Goal: Information Seeking & Learning: Find specific fact

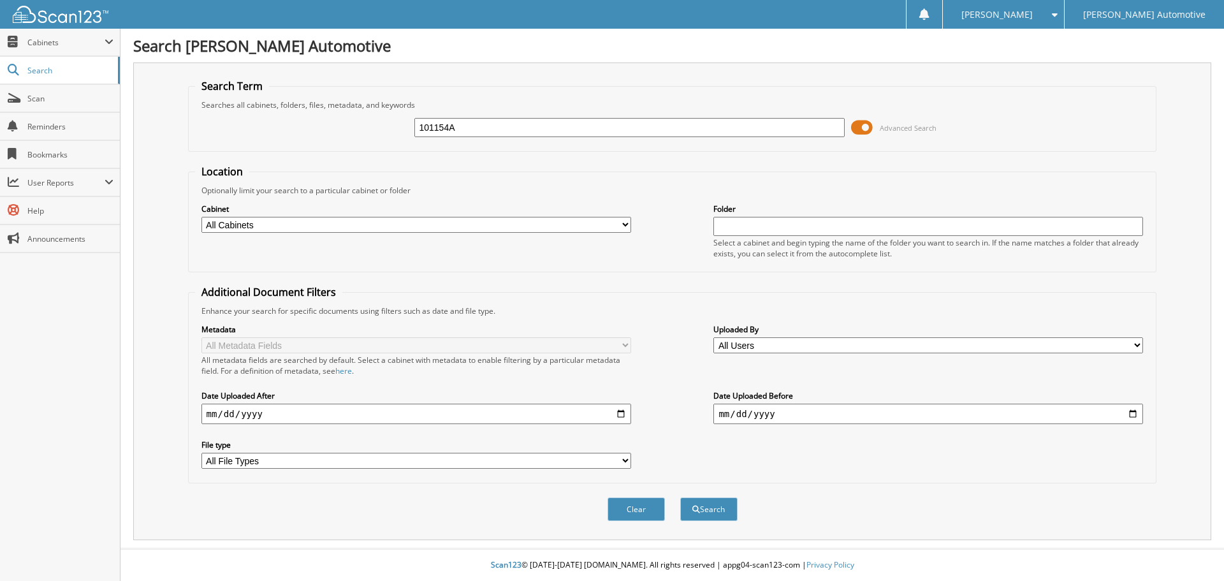
type input "101154A"
click at [680, 497] on button "Search" at bounding box center [708, 509] width 57 height 24
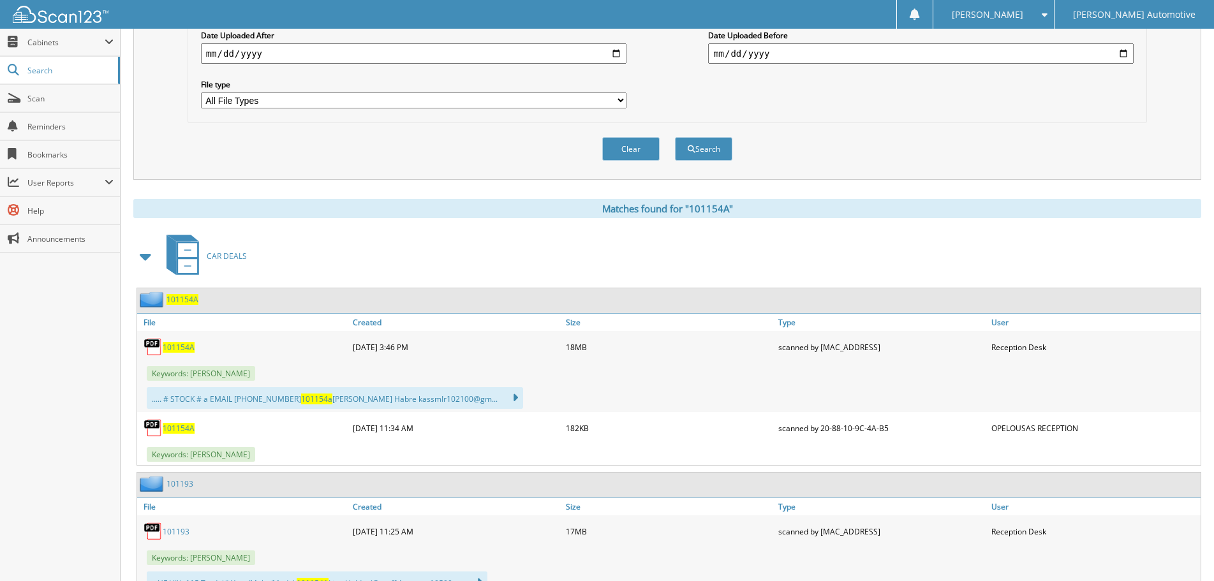
scroll to position [383, 0]
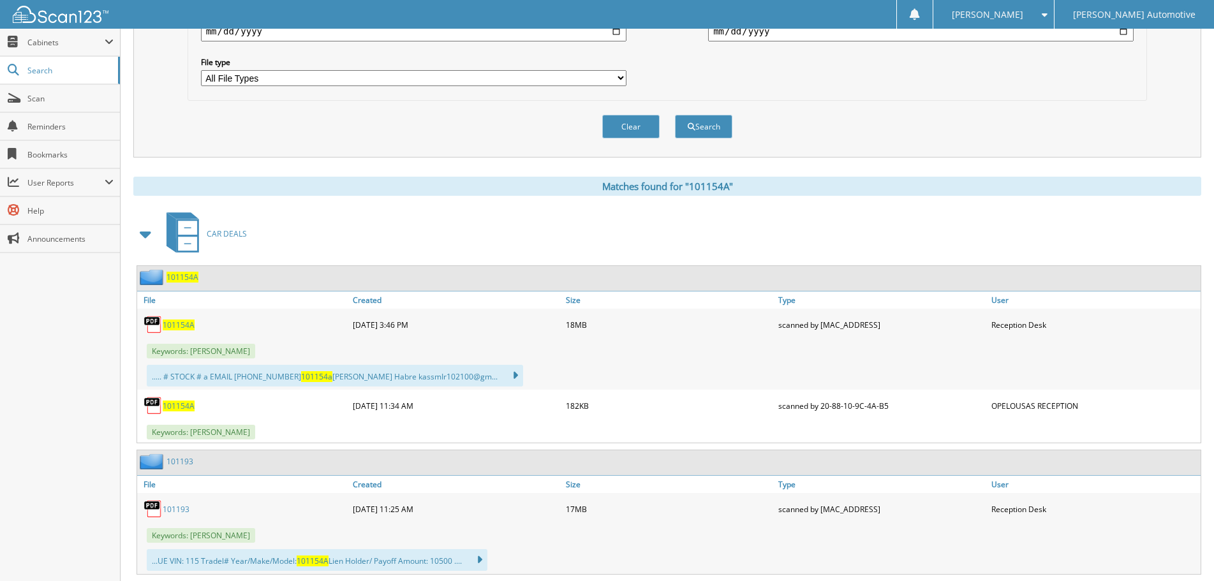
click at [170, 404] on span "101154A" at bounding box center [179, 405] width 32 height 11
click at [182, 405] on span "101154A" at bounding box center [179, 405] width 32 height 11
click at [176, 409] on span "101154A" at bounding box center [179, 405] width 32 height 11
click at [52, 108] on link "Scan" at bounding box center [60, 98] width 120 height 27
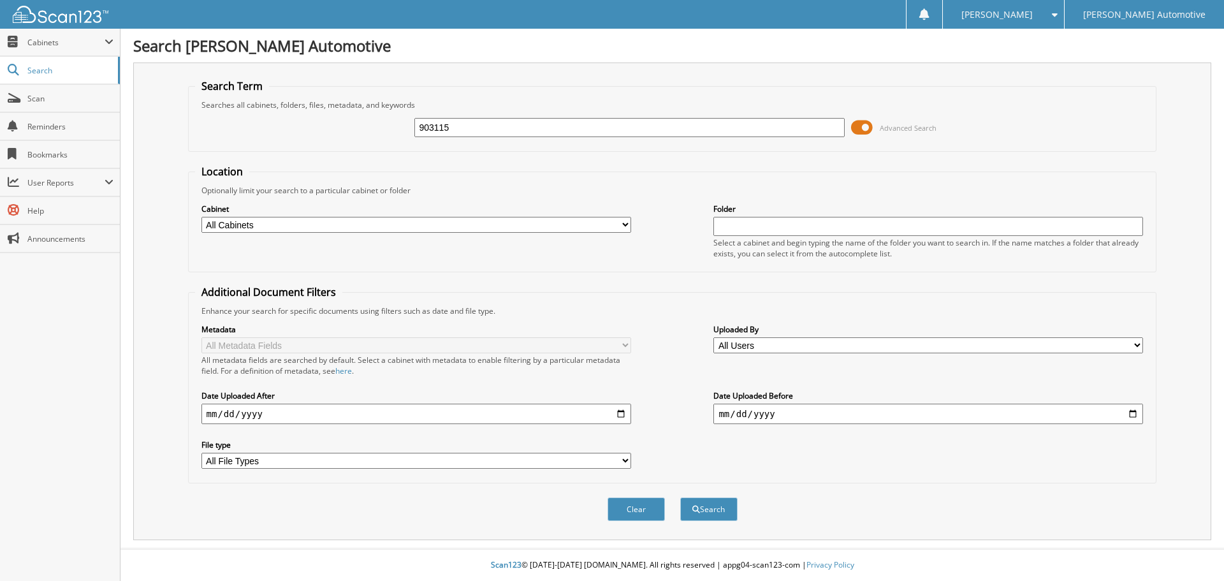
type input "903115"
click at [680, 497] on button "Search" at bounding box center [708, 509] width 57 height 24
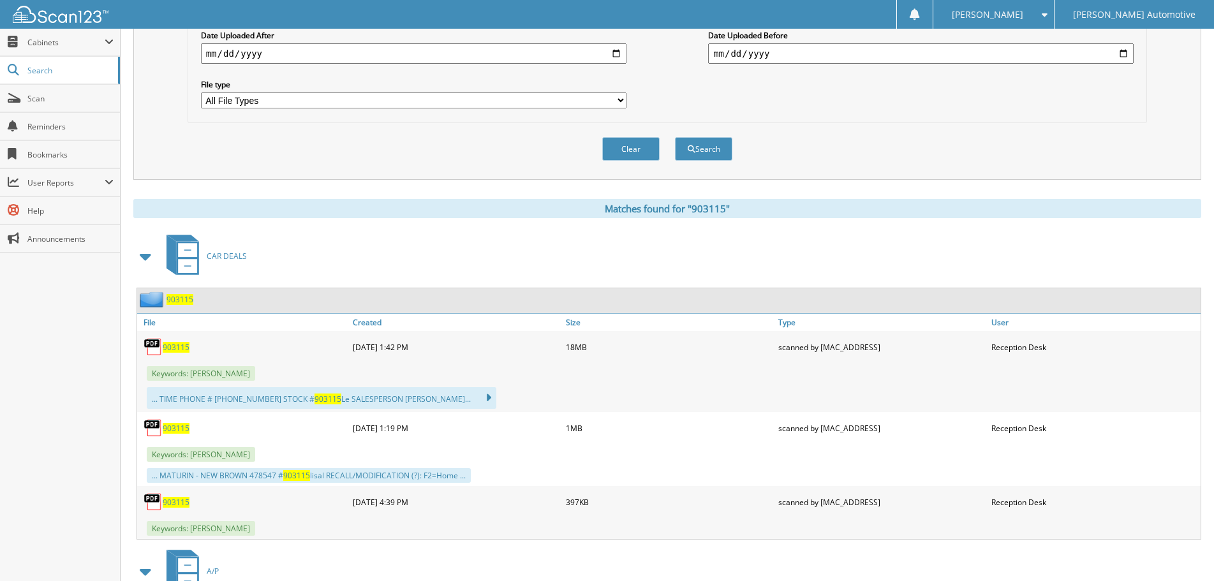
scroll to position [383, 0]
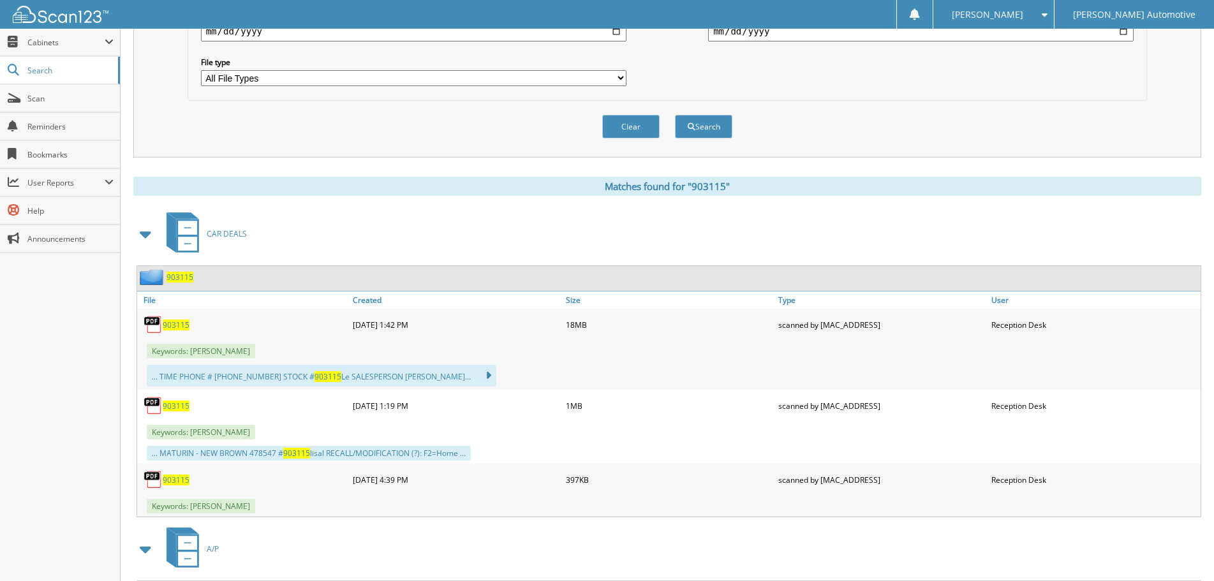
click at [178, 329] on span "903115" at bounding box center [176, 324] width 27 height 11
click at [178, 327] on span "903115" at bounding box center [176, 324] width 27 height 11
click at [500, 221] on div "CAR DEALS" at bounding box center [667, 234] width 1068 height 50
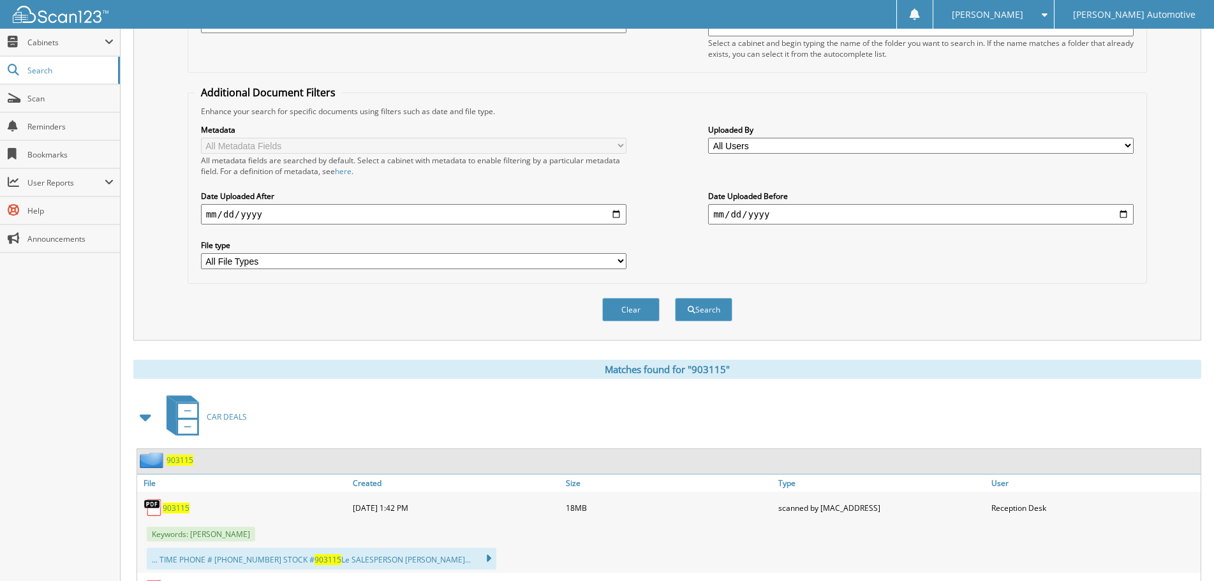
scroll to position [255, 0]
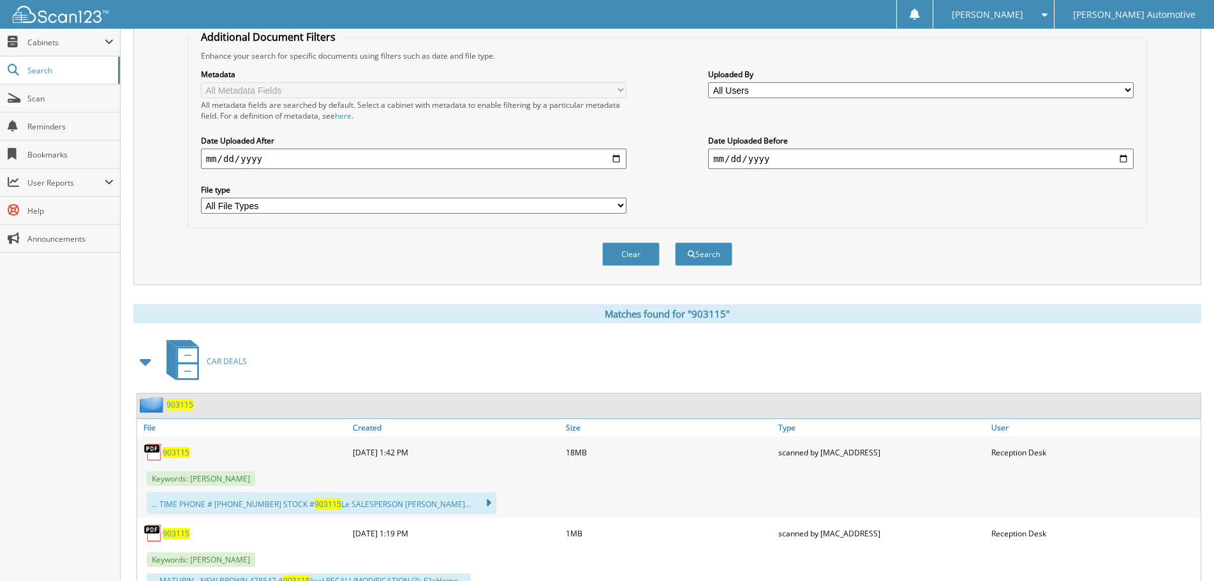
click at [173, 451] on span "903115" at bounding box center [176, 452] width 27 height 11
click at [52, 93] on span "Scan" at bounding box center [70, 98] width 86 height 11
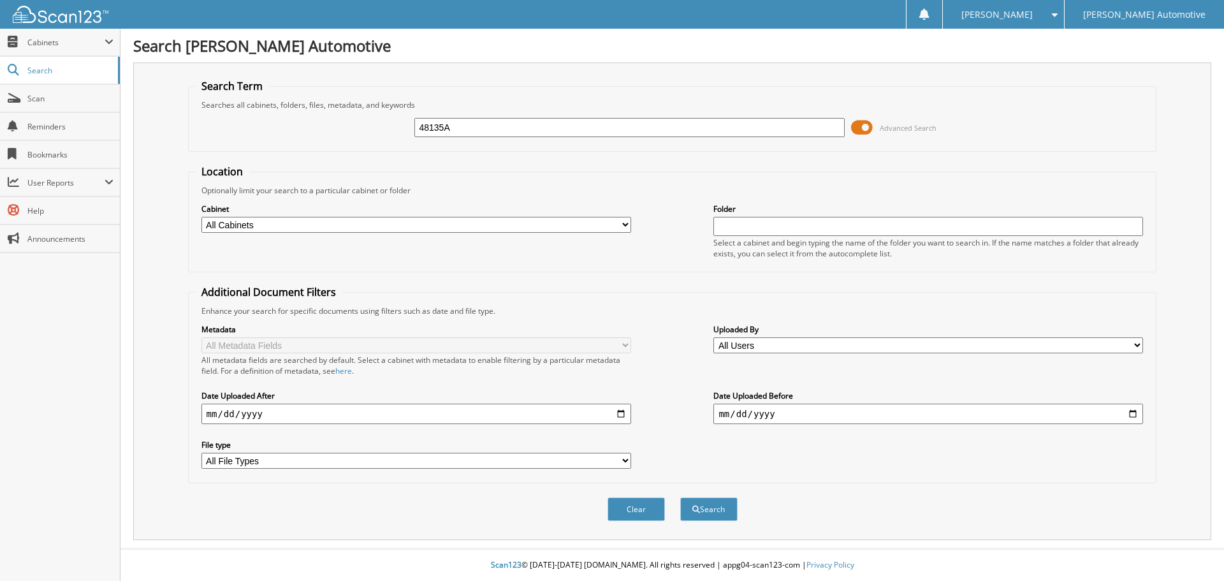
type input "48135A"
click at [680, 497] on button "Search" at bounding box center [708, 509] width 57 height 24
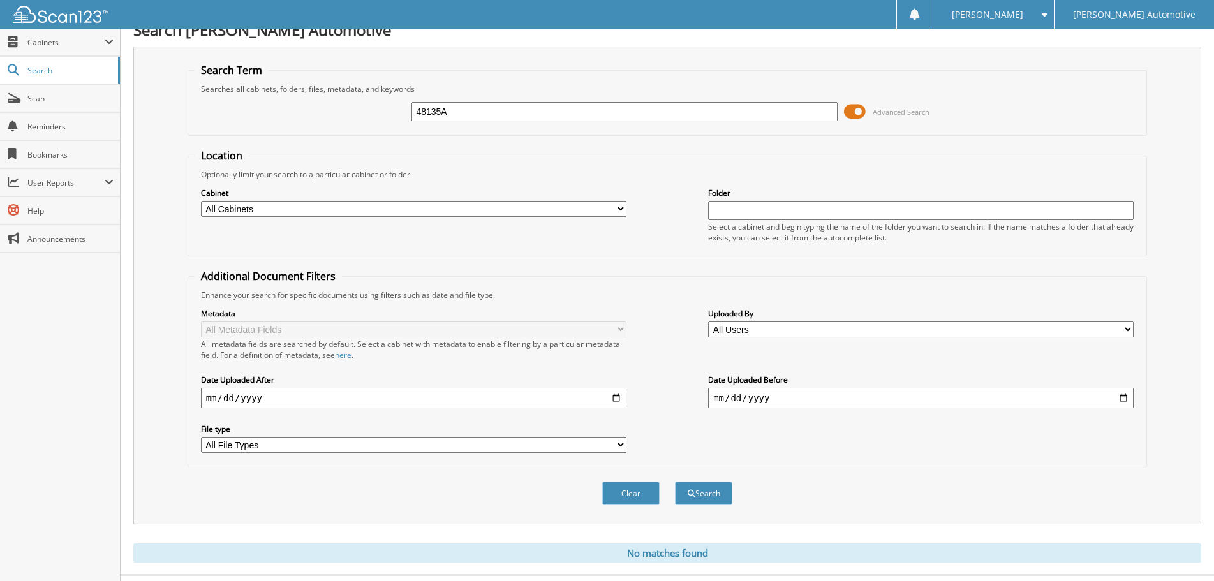
scroll to position [43, 0]
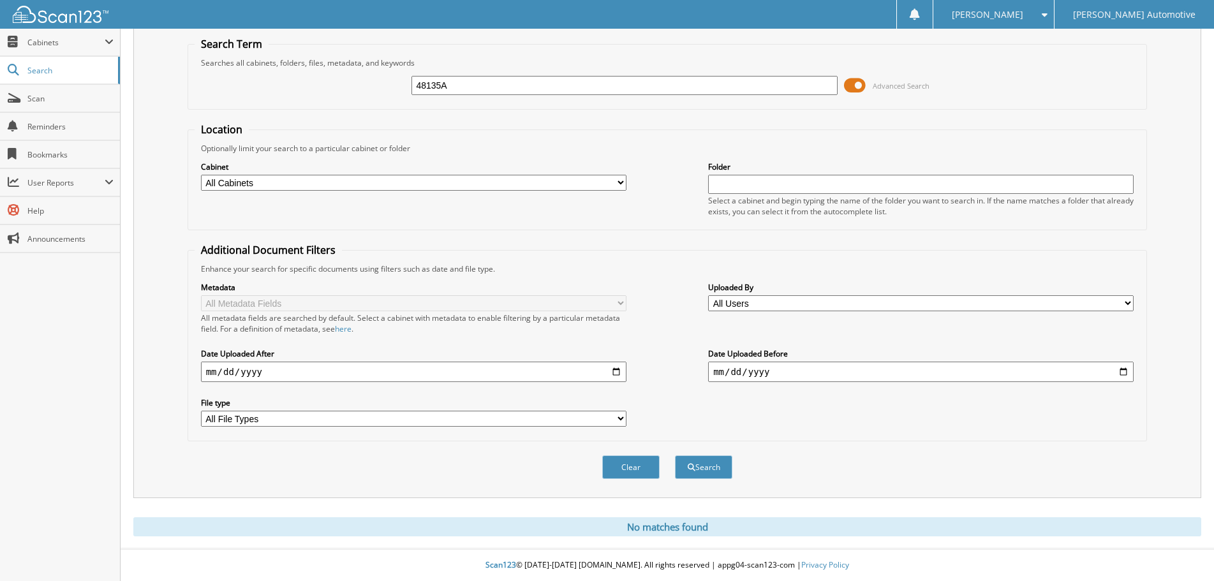
click at [504, 73] on div "48135A Advanced Search" at bounding box center [667, 85] width 946 height 34
click at [503, 86] on input "48135A" at bounding box center [623, 85] width 425 height 19
type input "48135"
click at [675, 455] on button "Search" at bounding box center [703, 467] width 57 height 24
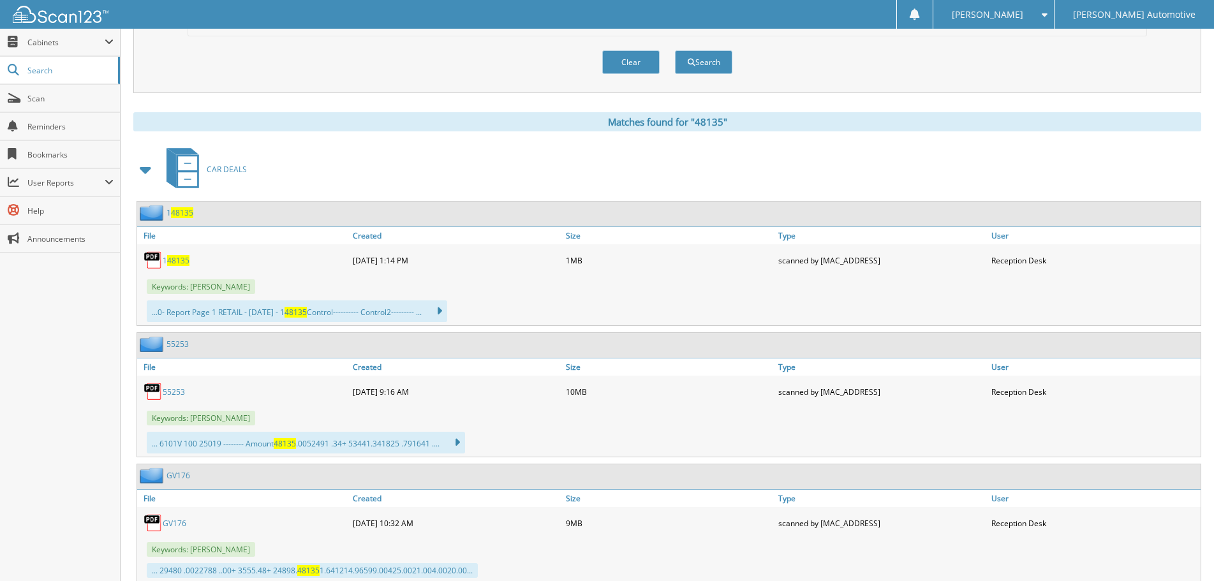
scroll to position [446, 0]
click at [186, 257] on span "48135" at bounding box center [178, 261] width 22 height 11
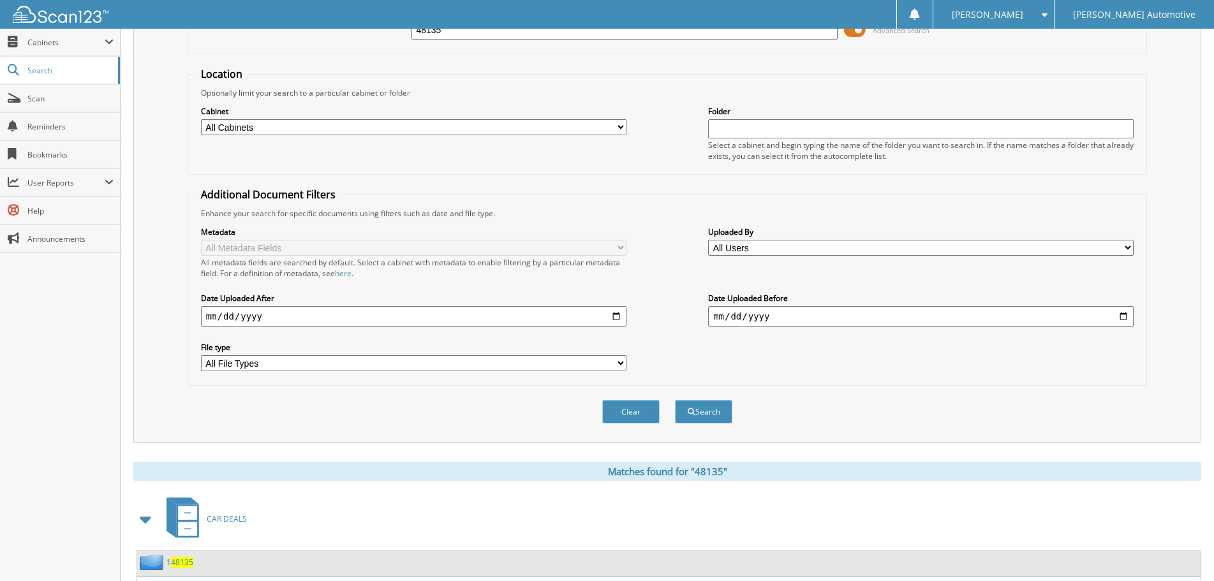
scroll to position [0, 0]
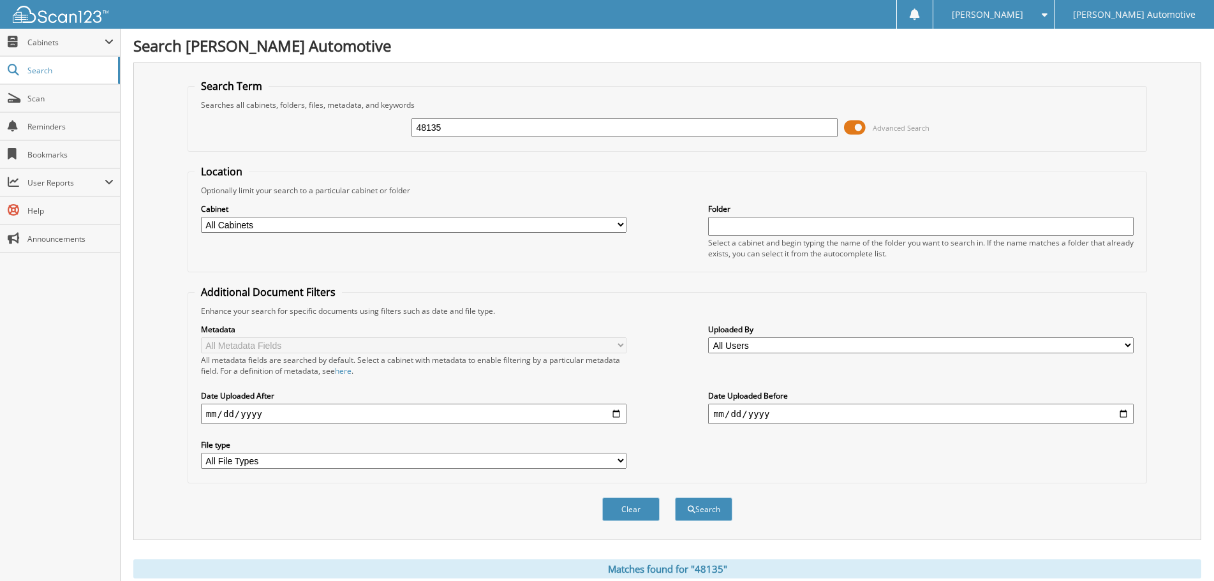
drag, startPoint x: 363, startPoint y: 120, endPoint x: 314, endPoint y: 149, distance: 57.4
click at [350, 124] on div "48135 Advanced Search" at bounding box center [667, 127] width 946 height 34
type input "478794"
click at [675, 497] on button "Search" at bounding box center [703, 509] width 57 height 24
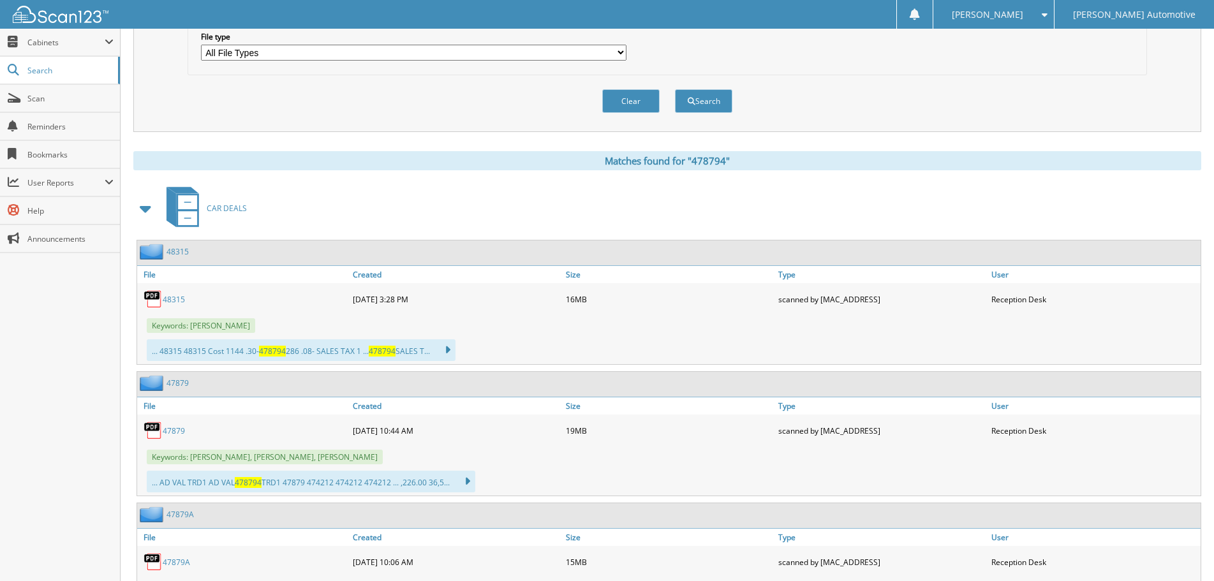
scroll to position [446, 0]
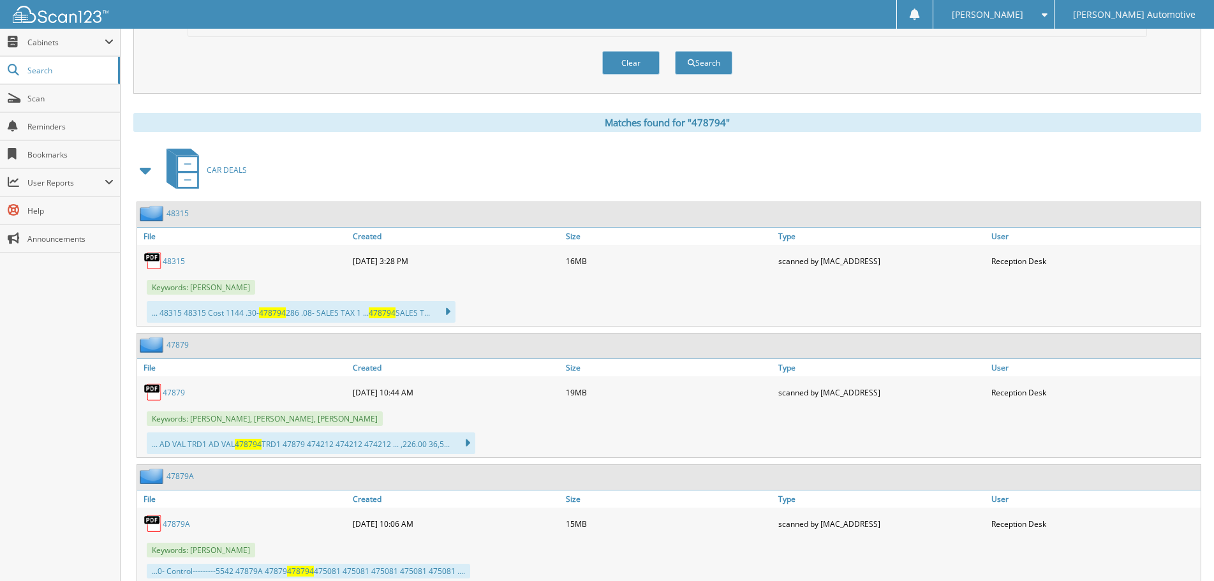
click at [182, 263] on link "48315" at bounding box center [174, 261] width 22 height 11
click at [40, 110] on link "Scan" at bounding box center [60, 98] width 120 height 27
